Goal: Information Seeking & Learning: Learn about a topic

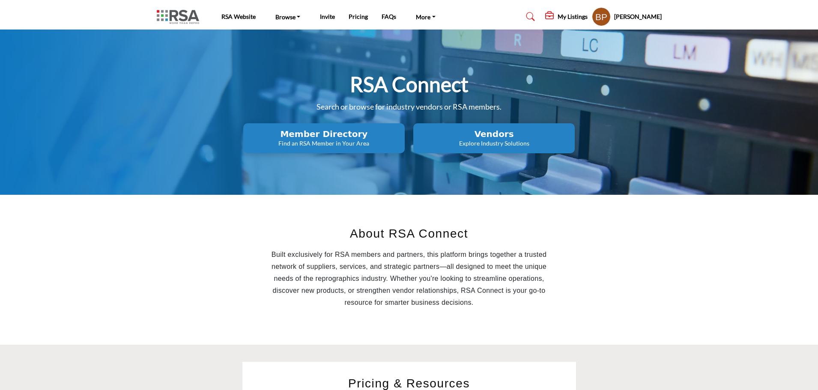
click at [402, 145] on p "Explore Industry Solutions" at bounding box center [324, 143] width 156 height 9
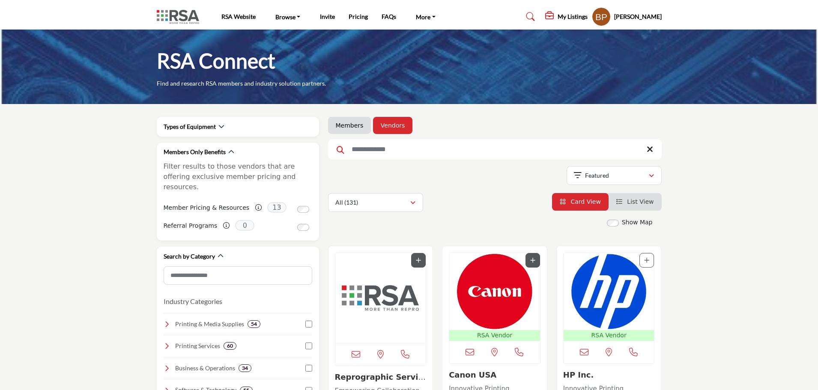
click at [492, 304] on img "Open Listing in new tab" at bounding box center [494, 291] width 91 height 77
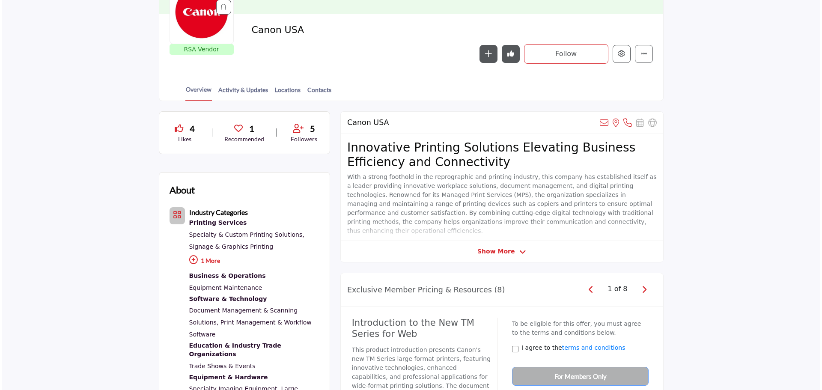
scroll to position [128, 0]
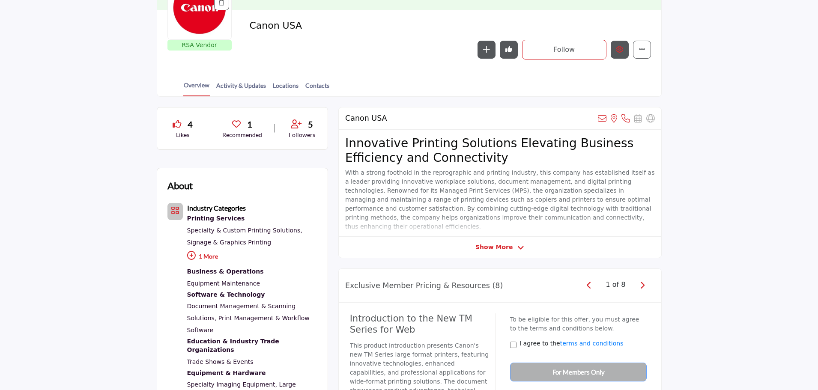
click at [623, 50] on button "Edit company" at bounding box center [619, 50] width 18 height 18
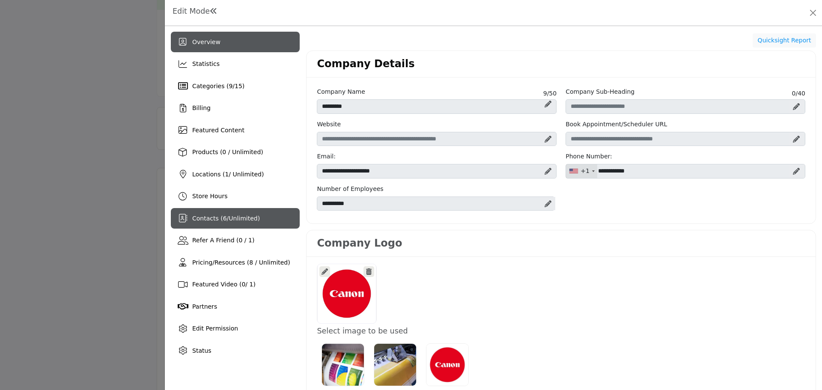
click at [223, 219] on span "6" at bounding box center [225, 218] width 4 height 7
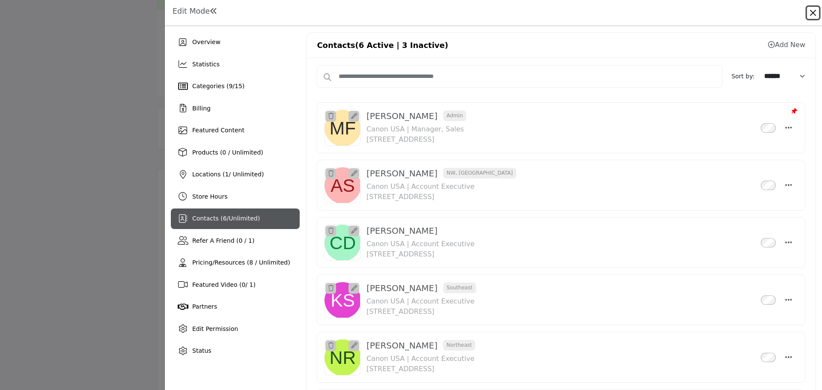
click at [810, 13] on button "Close" at bounding box center [813, 13] width 12 height 12
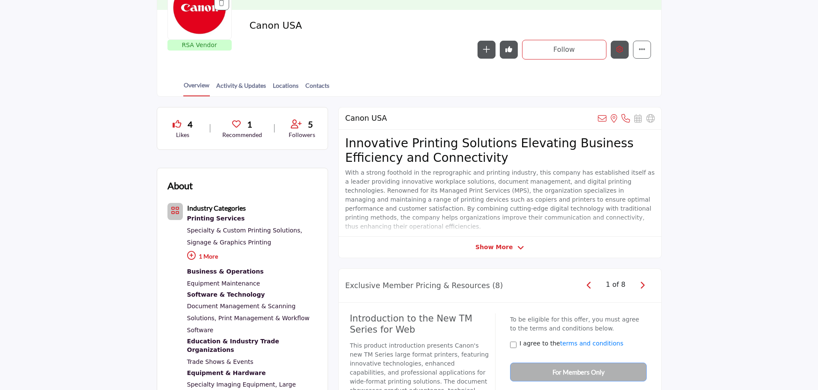
click at [625, 50] on button "Edit company" at bounding box center [619, 50] width 18 height 18
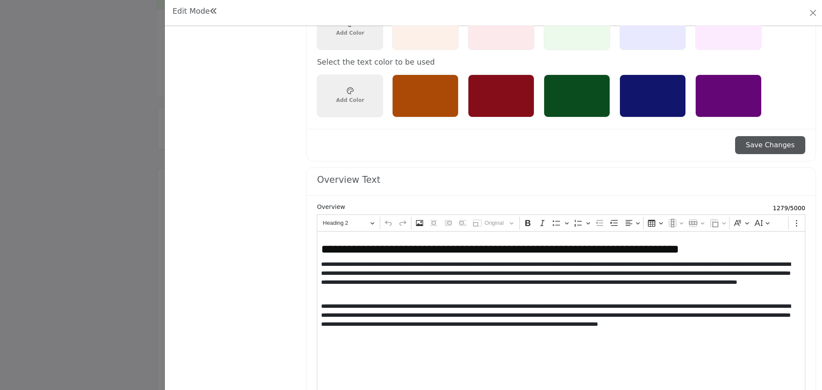
scroll to position [557, 0]
